Goal: Task Accomplishment & Management: Manage account settings

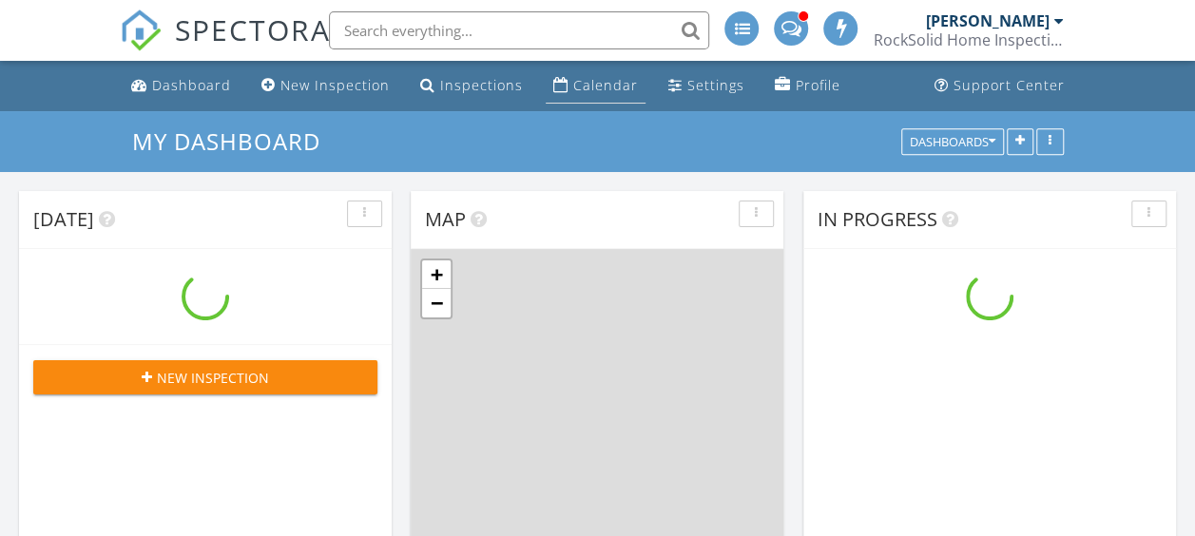
click at [595, 82] on div "Calendar" at bounding box center [605, 85] width 65 height 18
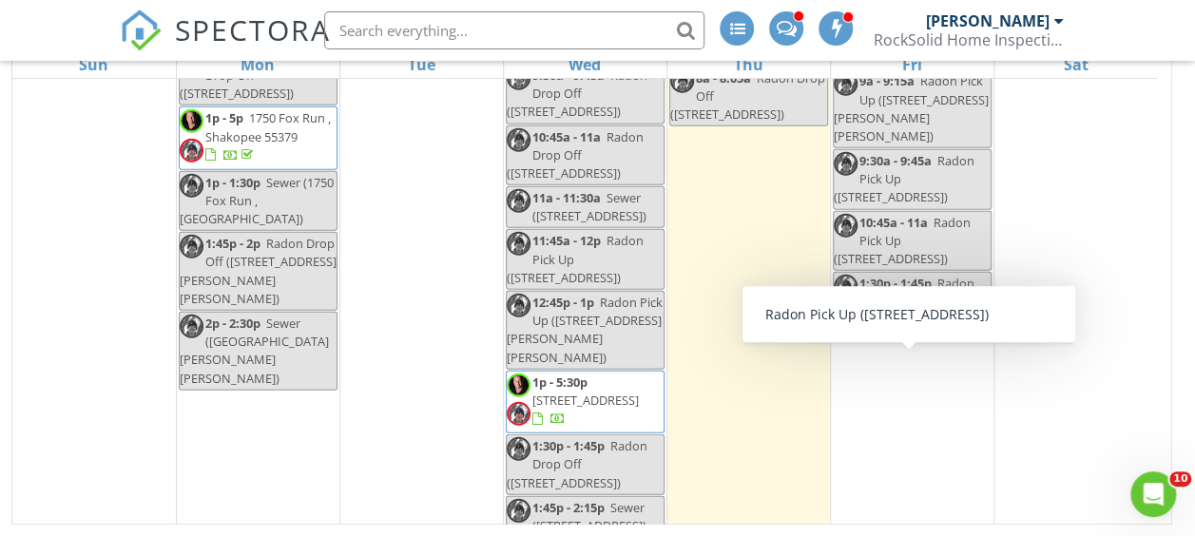
scroll to position [2191, 0]
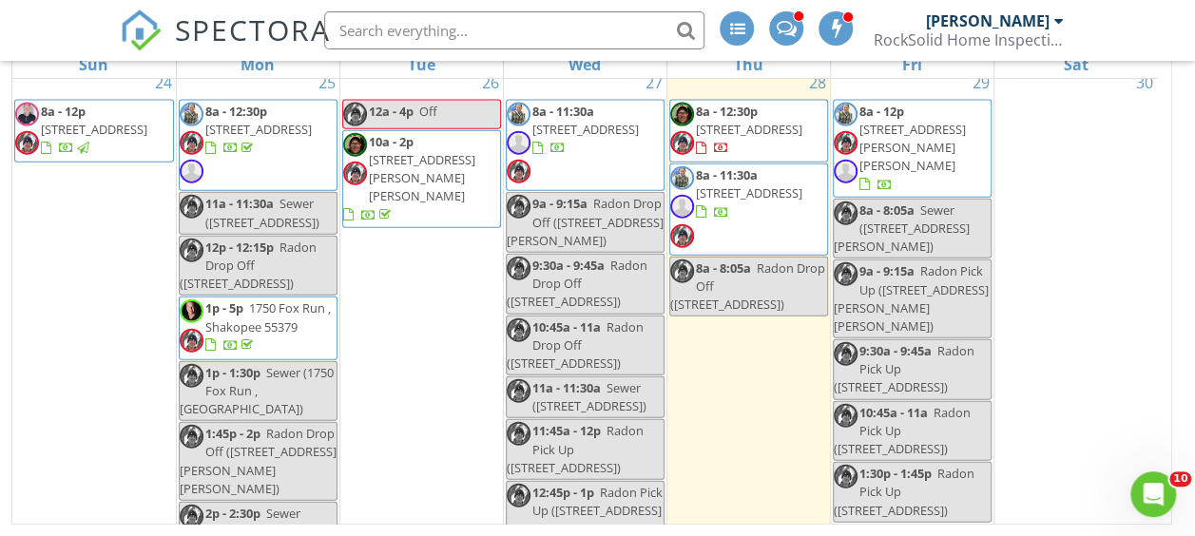
click at [1123, 136] on div "30" at bounding box center [1077, 399] width 164 height 663
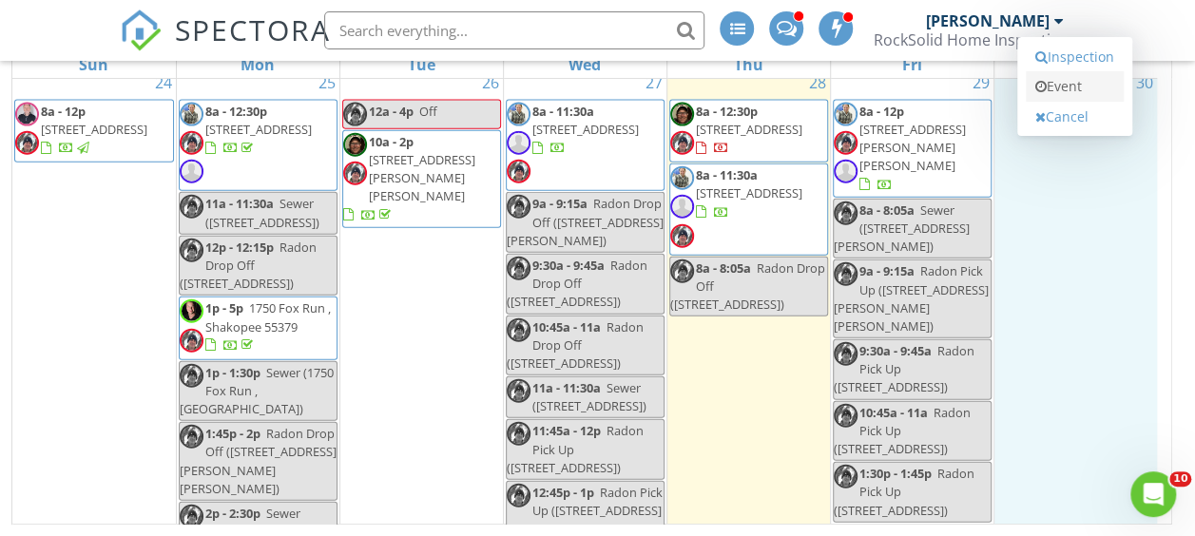
click at [1086, 87] on link "Event" at bounding box center [1075, 86] width 98 height 30
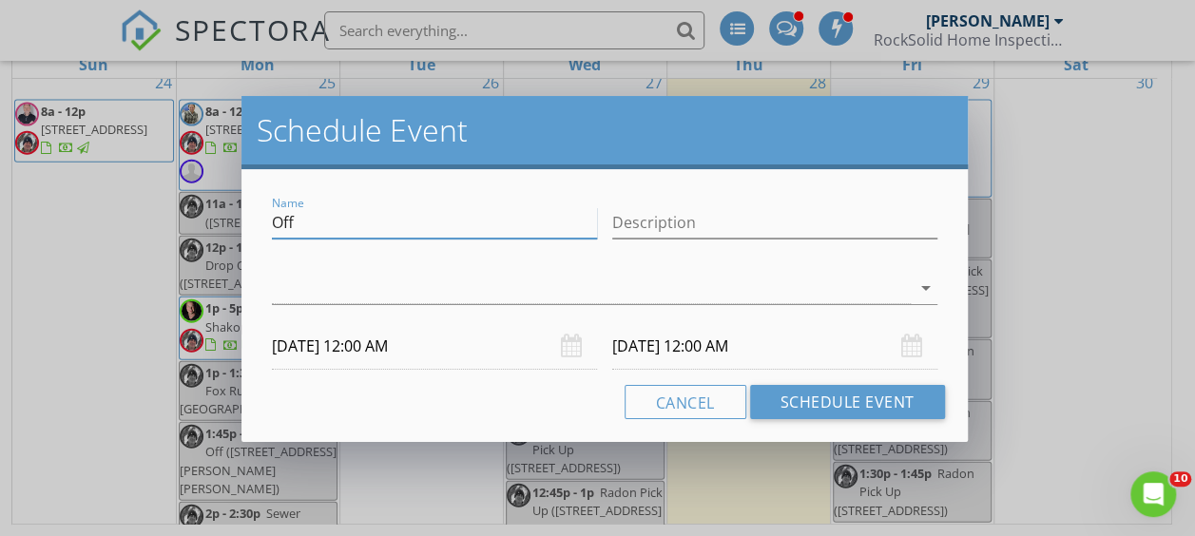
drag, startPoint x: 435, startPoint y: 221, endPoint x: 201, endPoint y: 207, distance: 234.3
click at [213, 209] on div "Schedule Event Name Off Description arrow_drop_down [DATE] 12:00 AM [DATE] 12:0…" at bounding box center [597, 268] width 1195 height 536
type input "Out of Town"
click at [668, 224] on input "Description" at bounding box center [774, 222] width 325 height 31
click at [647, 226] on input "Description" at bounding box center [774, 222] width 325 height 31
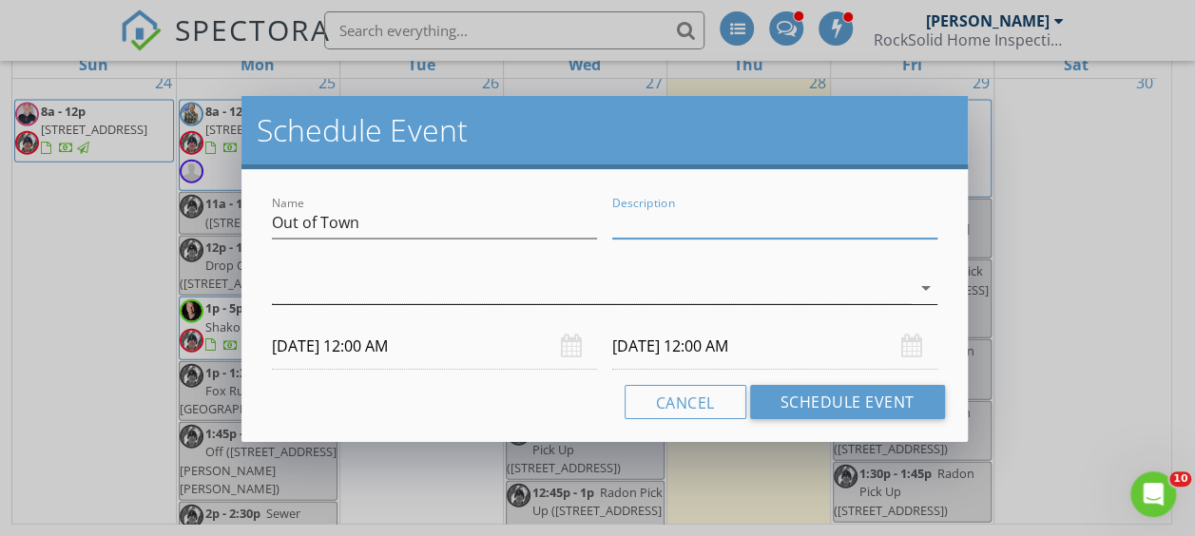
click at [412, 285] on div at bounding box center [591, 288] width 638 height 31
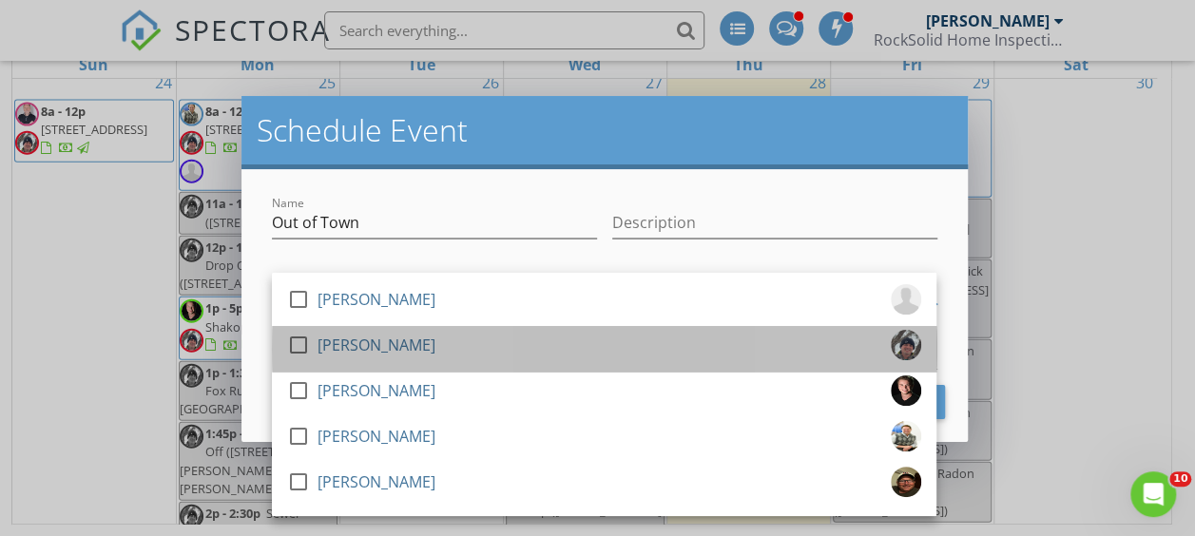
click at [346, 341] on div "[PERSON_NAME]" at bounding box center [377, 345] width 118 height 30
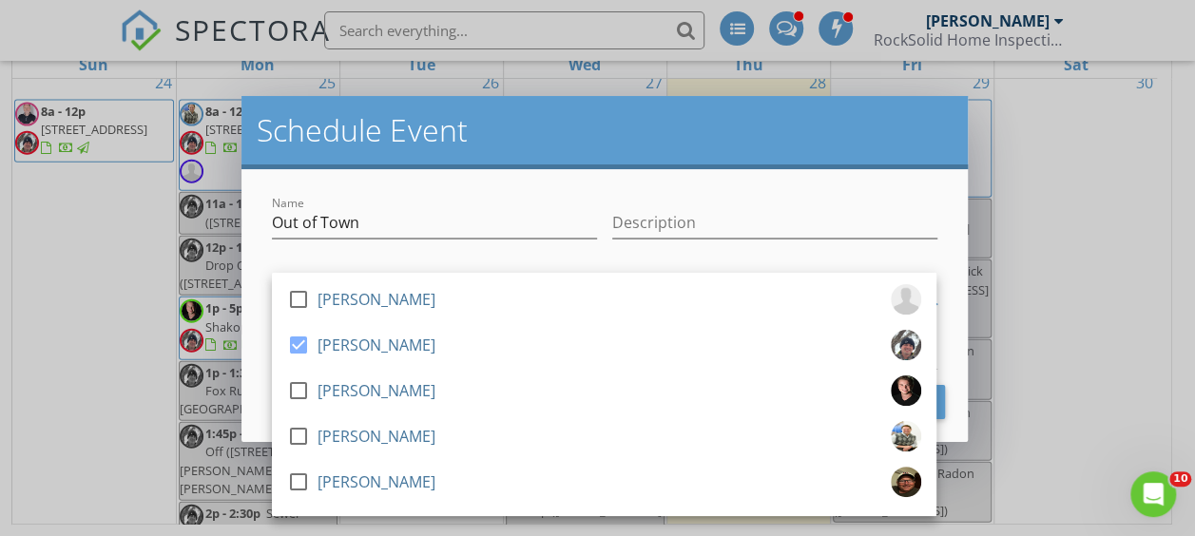
click at [758, 146] on h2 "Schedule Event" at bounding box center [604, 130] width 695 height 38
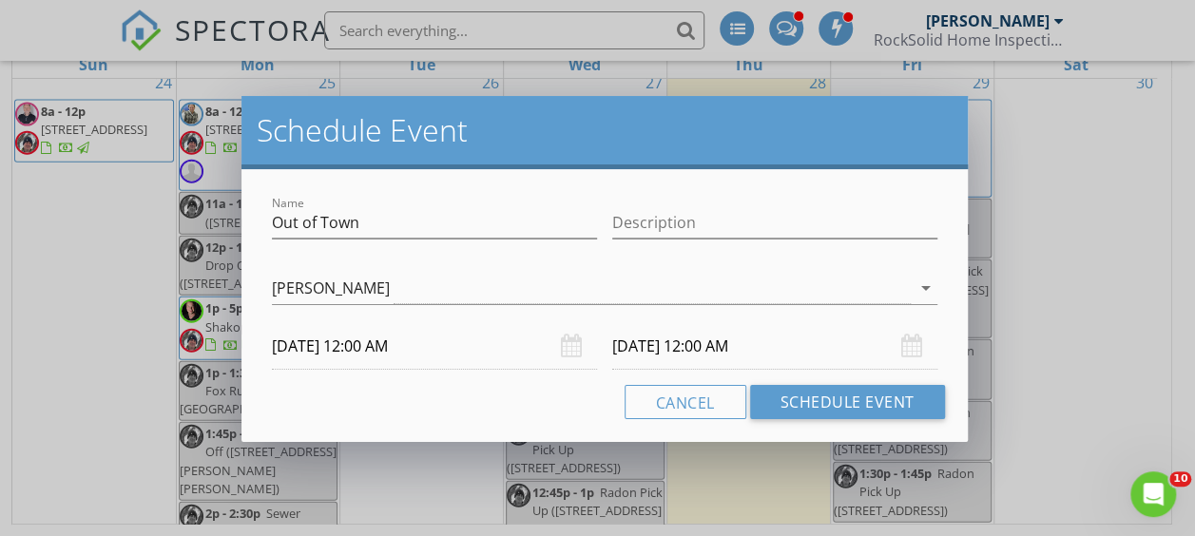
click at [449, 340] on input "[DATE] 12:00 AM" at bounding box center [434, 346] width 325 height 47
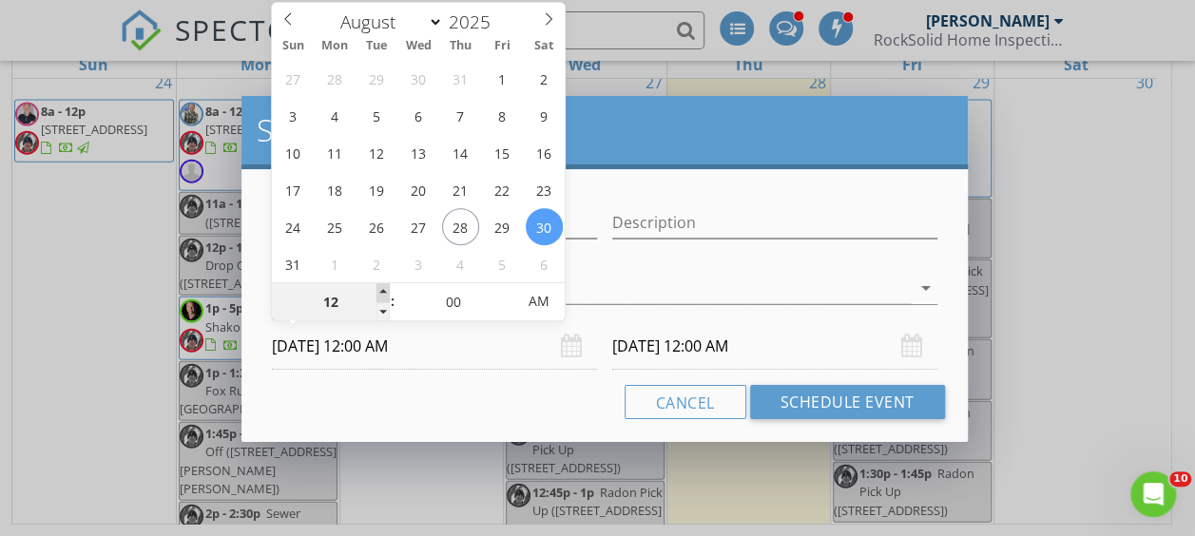
type input "01"
type input "[DATE] 1:00 AM"
click at [382, 288] on span at bounding box center [383, 292] width 13 height 19
type input "[DATE] 1:00 AM"
type input "02"
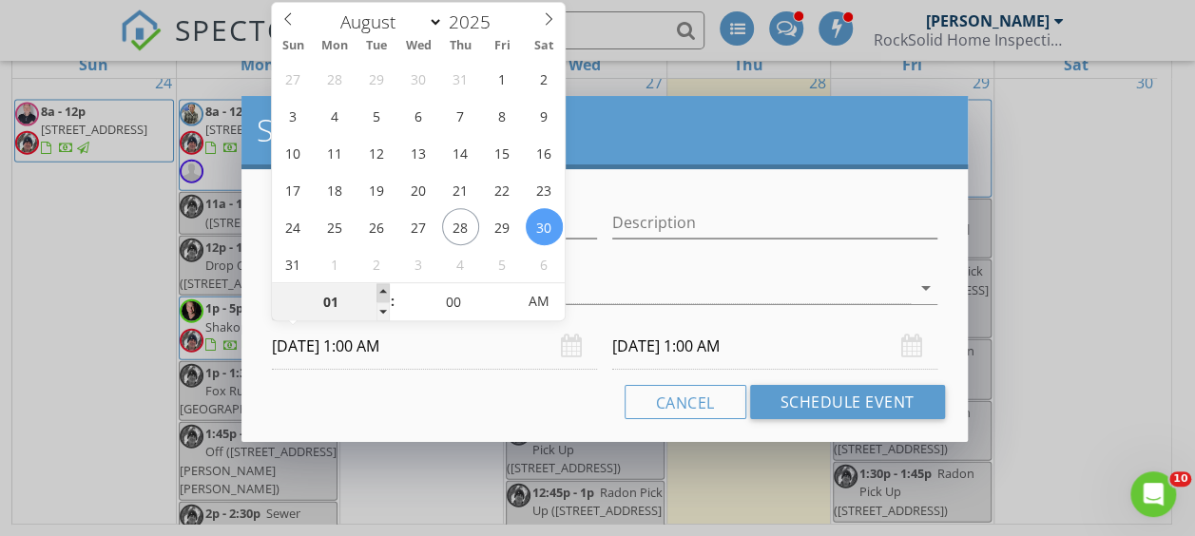
type input "[DATE] 2:00 AM"
click at [382, 288] on span at bounding box center [383, 292] width 13 height 19
type input "03"
type input "[DATE] 3:00 AM"
click at [382, 288] on span at bounding box center [383, 292] width 13 height 19
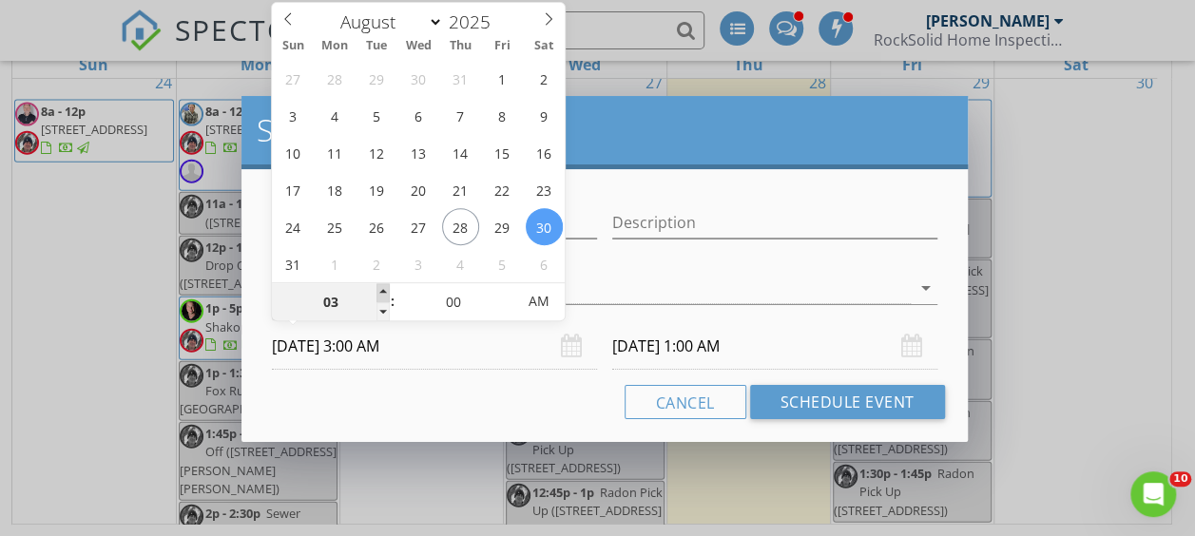
type input "04"
type input "[DATE] 4:00 AM"
click at [382, 288] on span at bounding box center [383, 292] width 13 height 19
type input "05"
type input "[DATE] 5:00 AM"
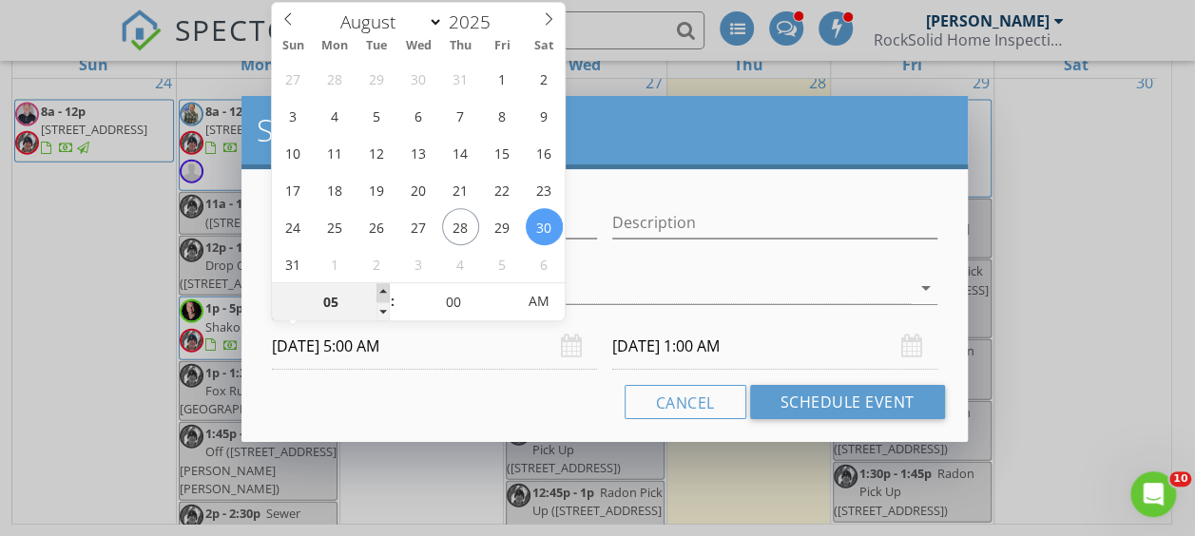
click at [382, 288] on span at bounding box center [383, 292] width 13 height 19
type input "06"
type input "[DATE] 6:00 AM"
click at [382, 288] on span at bounding box center [383, 292] width 13 height 19
type input "07"
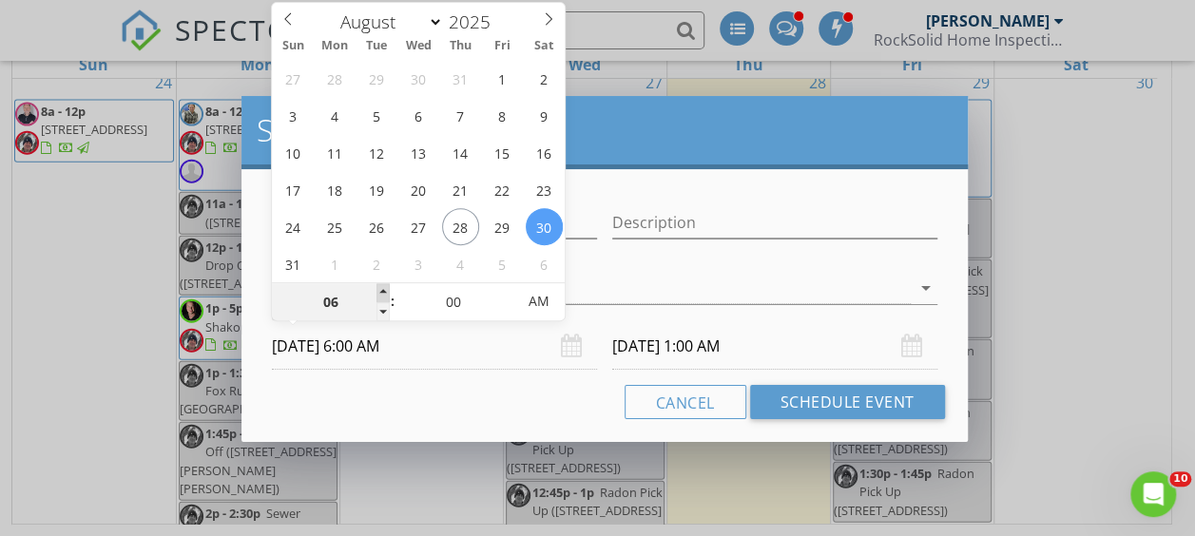
type input "[DATE] 7:00 AM"
click at [382, 288] on span at bounding box center [383, 292] width 13 height 19
type input "08"
type input "[DATE] 8:00 AM"
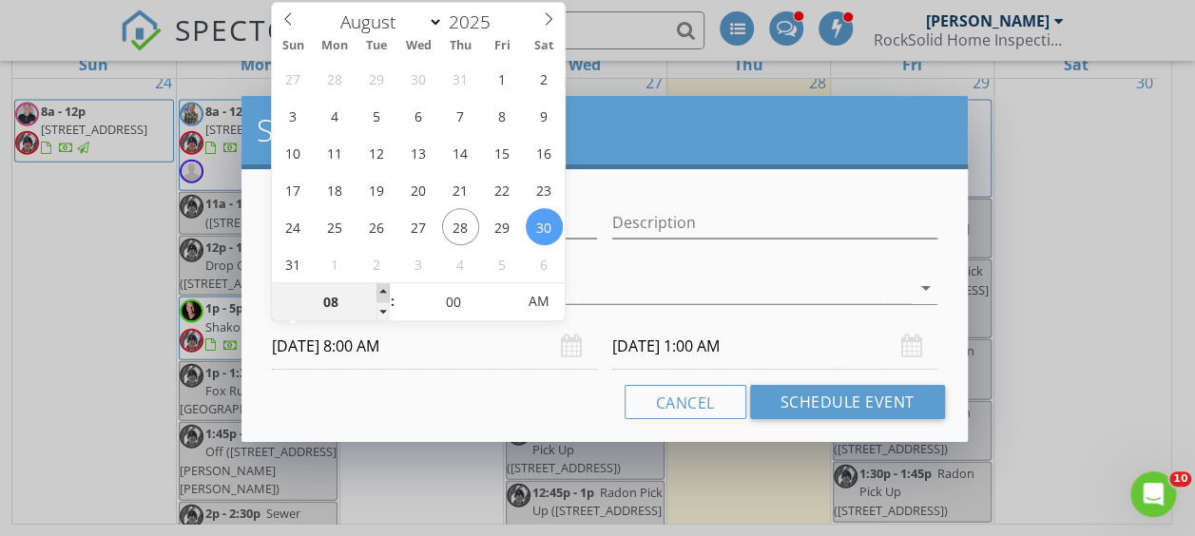
click at [382, 288] on span at bounding box center [383, 292] width 13 height 19
type input "09"
type input "[DATE] 9:00 AM"
type input "10"
type input "[DATE] 10:00 AM"
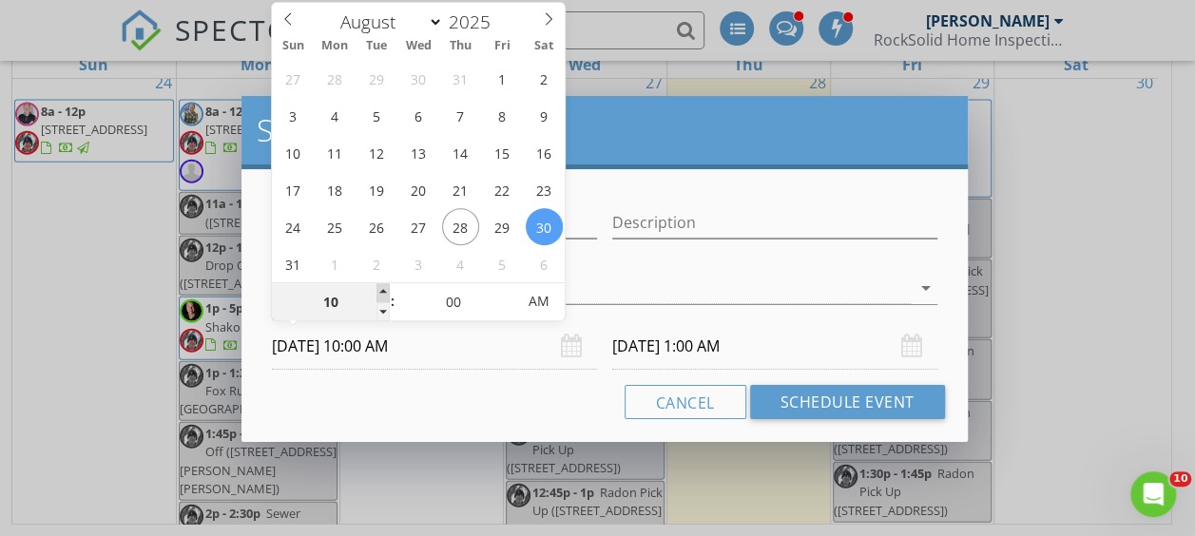
click at [382, 288] on span at bounding box center [383, 292] width 13 height 19
type input "[DATE] 10:00 AM"
type input "11"
type input "[DATE] 11:00 AM"
click at [386, 287] on span at bounding box center [383, 292] width 13 height 19
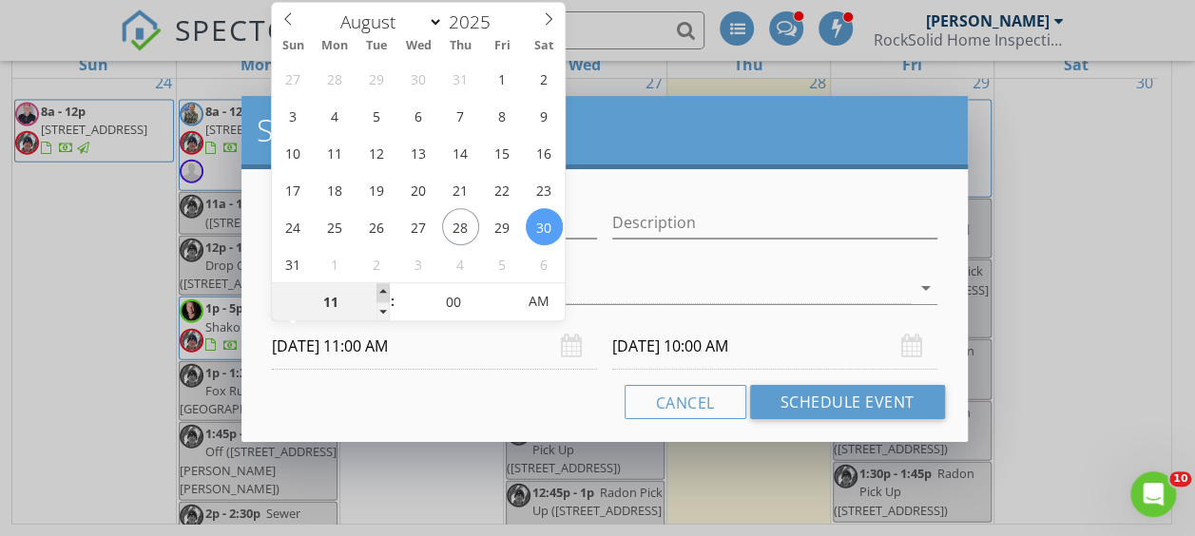
type input "[DATE] 11:00 AM"
click at [732, 344] on input "[DATE] 11:00 AM" at bounding box center [774, 346] width 325 height 47
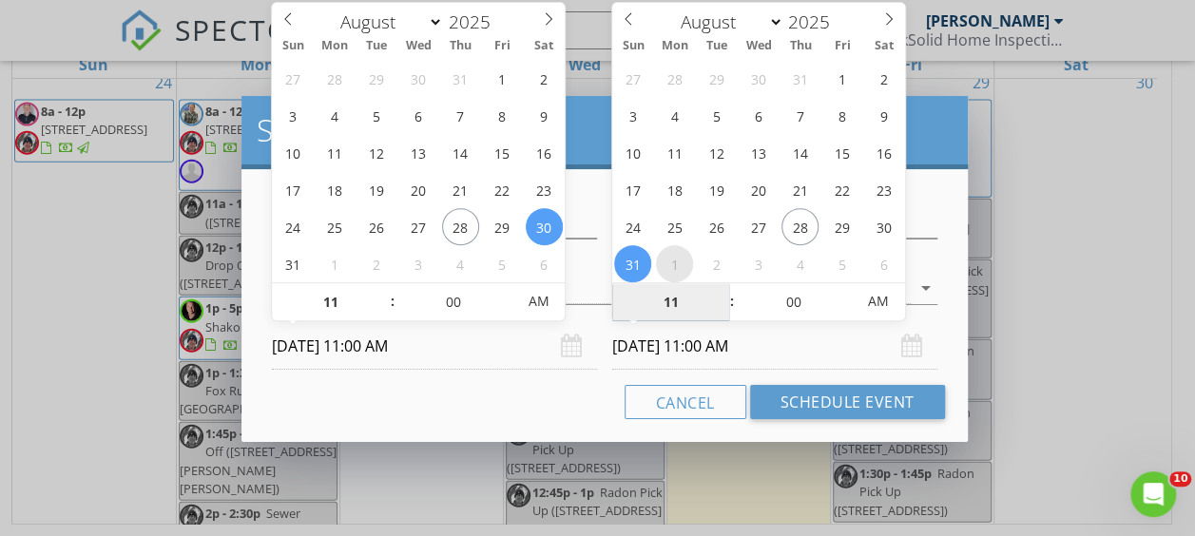
select select "8"
type input "[DATE] 11:00 AM"
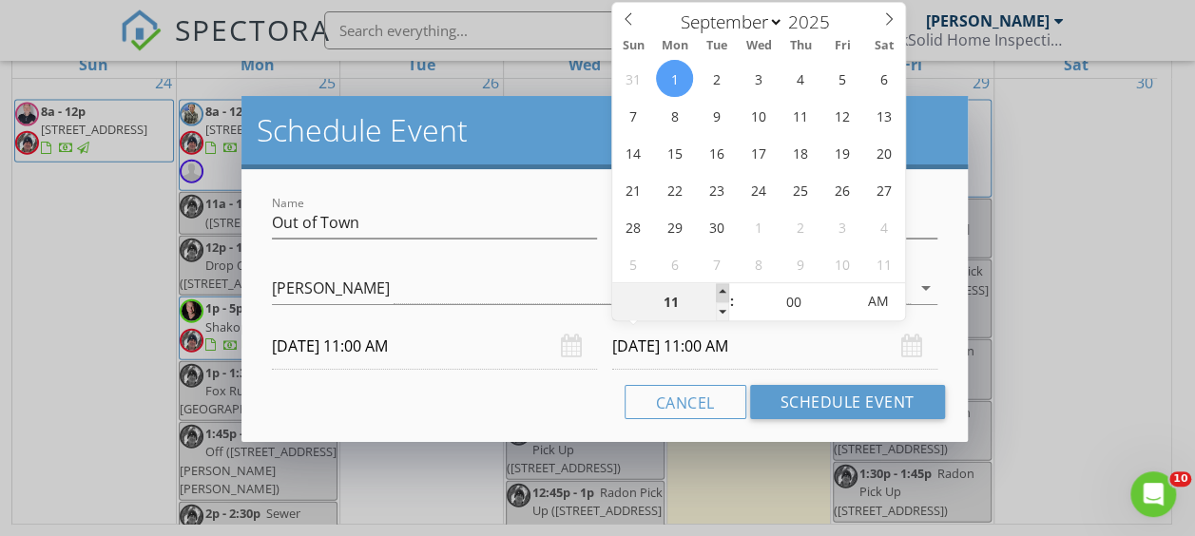
type input "12"
type input "[DATE] 12:00 PM"
click at [725, 287] on span at bounding box center [722, 292] width 13 height 19
type input "01"
type input "[DATE] 1:00 PM"
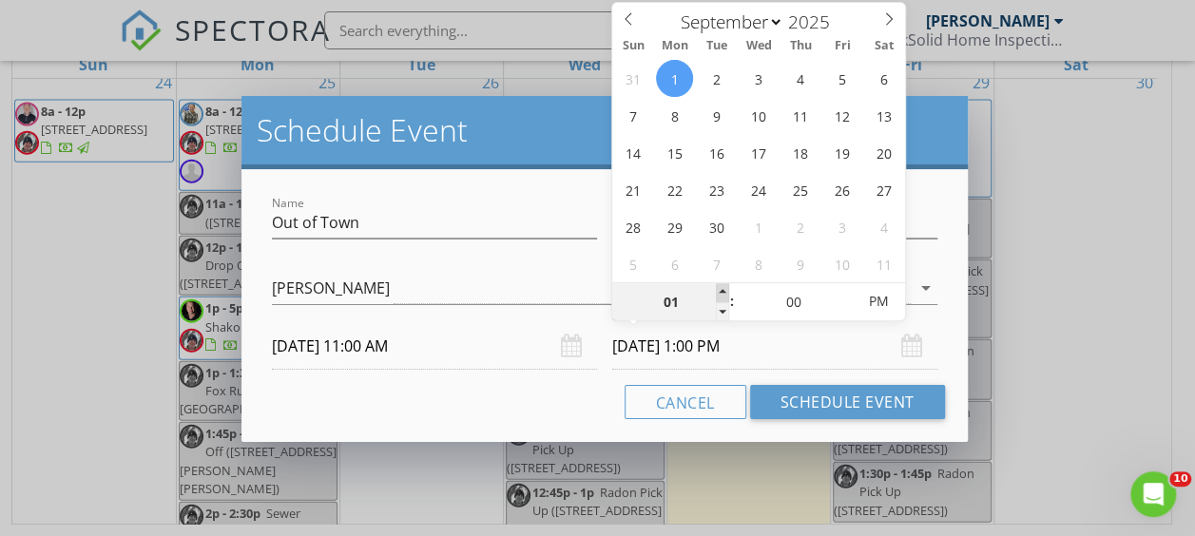
click at [725, 287] on span at bounding box center [722, 292] width 13 height 19
type input "02"
type input "[DATE] 2:00 PM"
click at [725, 287] on span at bounding box center [722, 292] width 13 height 19
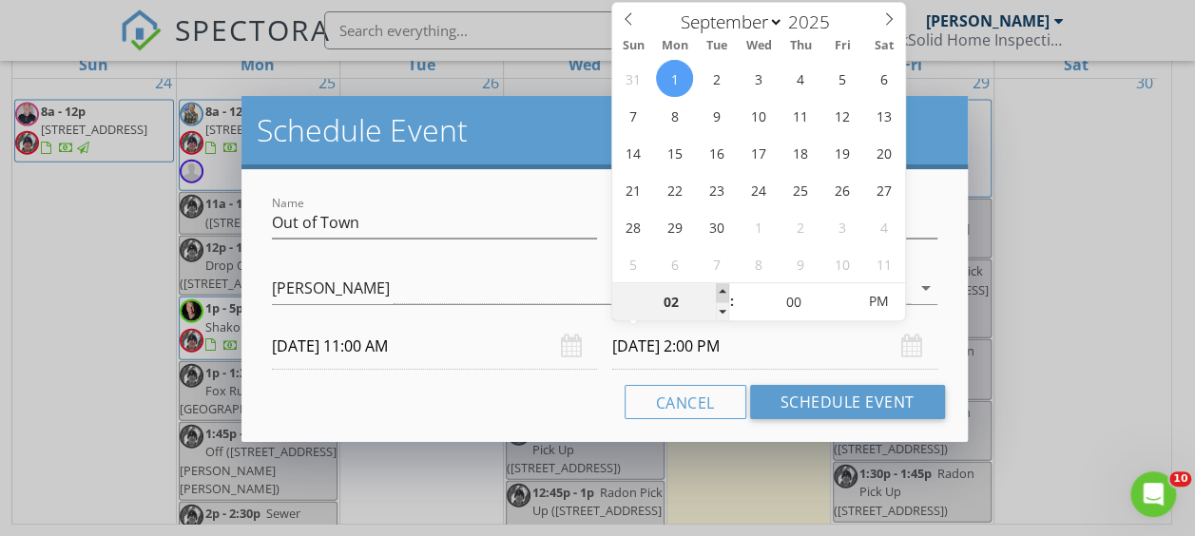
type input "03"
type input "[DATE] 3:00 PM"
click at [554, 394] on div "Cancel Schedule Event" at bounding box center [604, 402] width 680 height 34
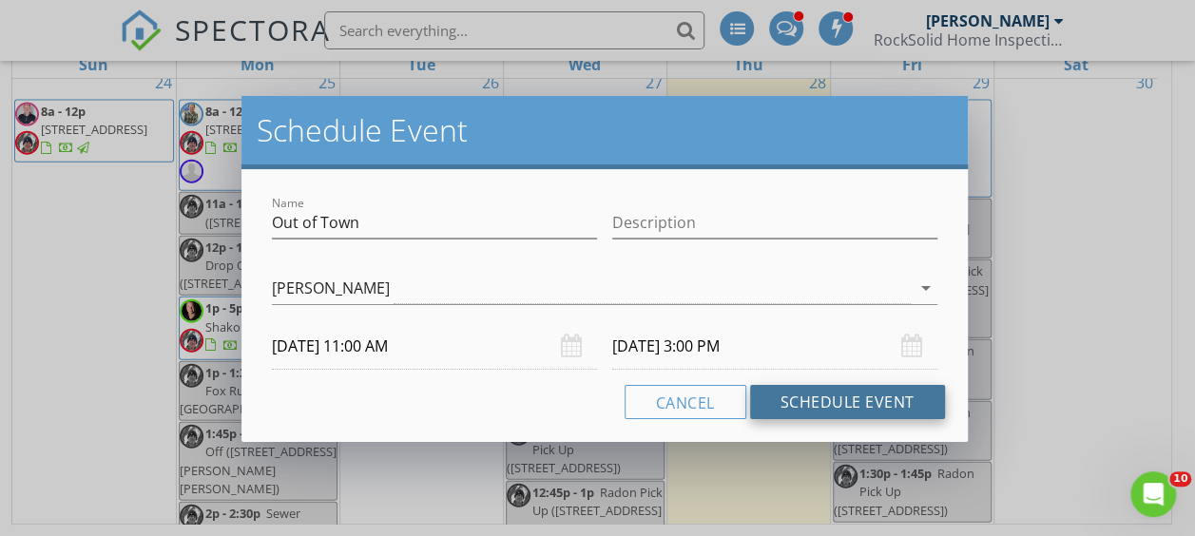
click at [891, 398] on button "Schedule Event" at bounding box center [847, 402] width 195 height 34
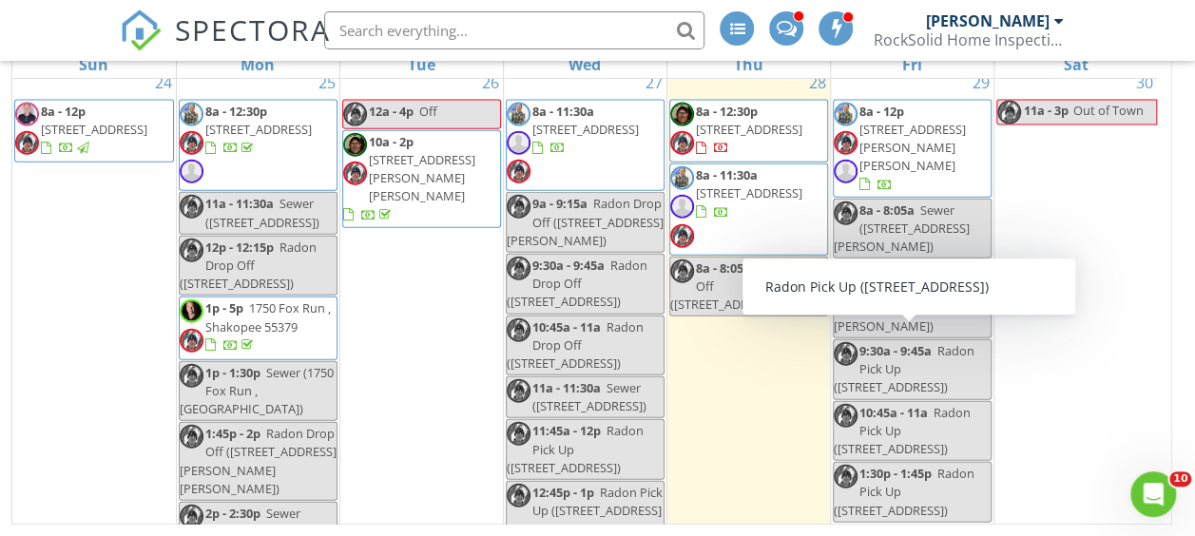
scroll to position [574, 0]
